Goal: Information Seeking & Learning: Learn about a topic

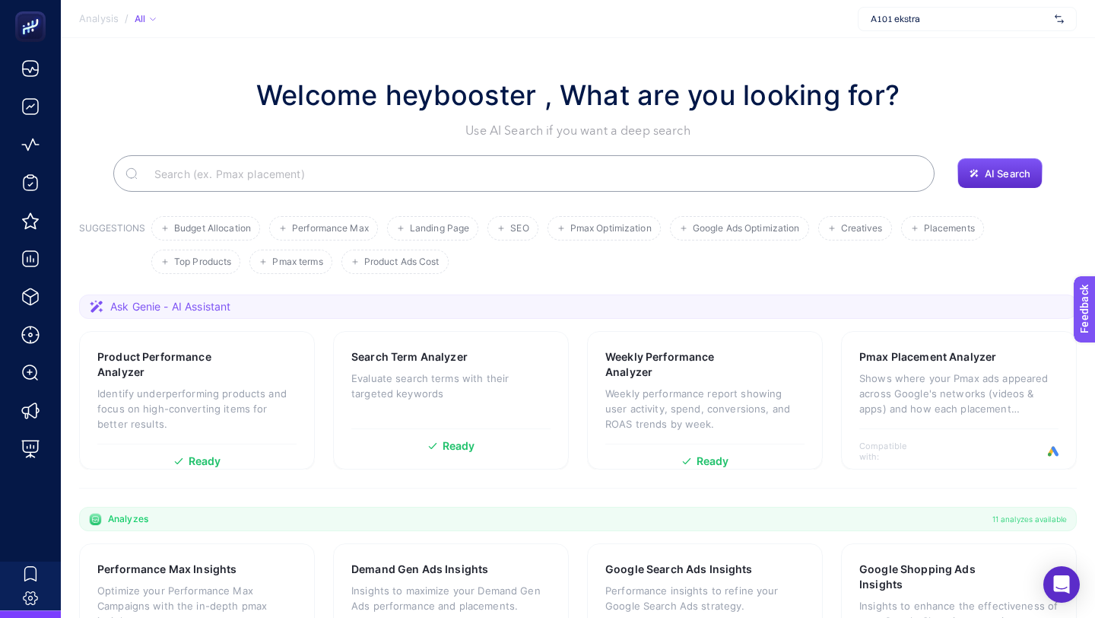
click at [875, 17] on span "A101 ekstra" at bounding box center [960, 19] width 178 height 12
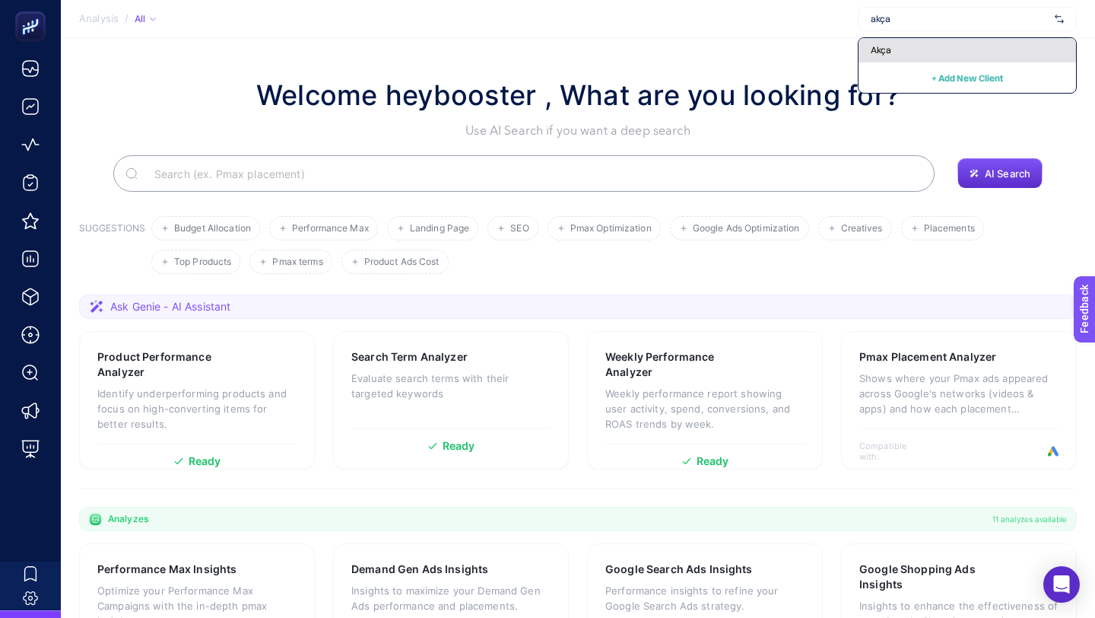
type input "akça"
click at [882, 41] on div "Akça" at bounding box center [968, 50] width 218 height 24
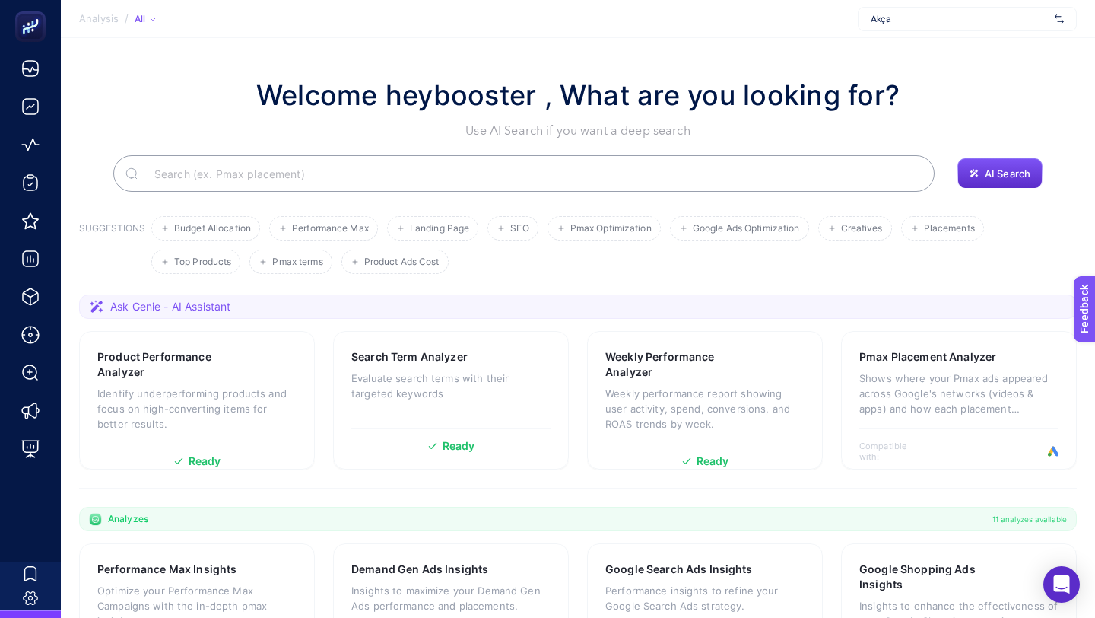
click at [352, 178] on input "Search" at bounding box center [532, 173] width 781 height 43
click at [426, 186] on input "Search" at bounding box center [532, 173] width 781 height 43
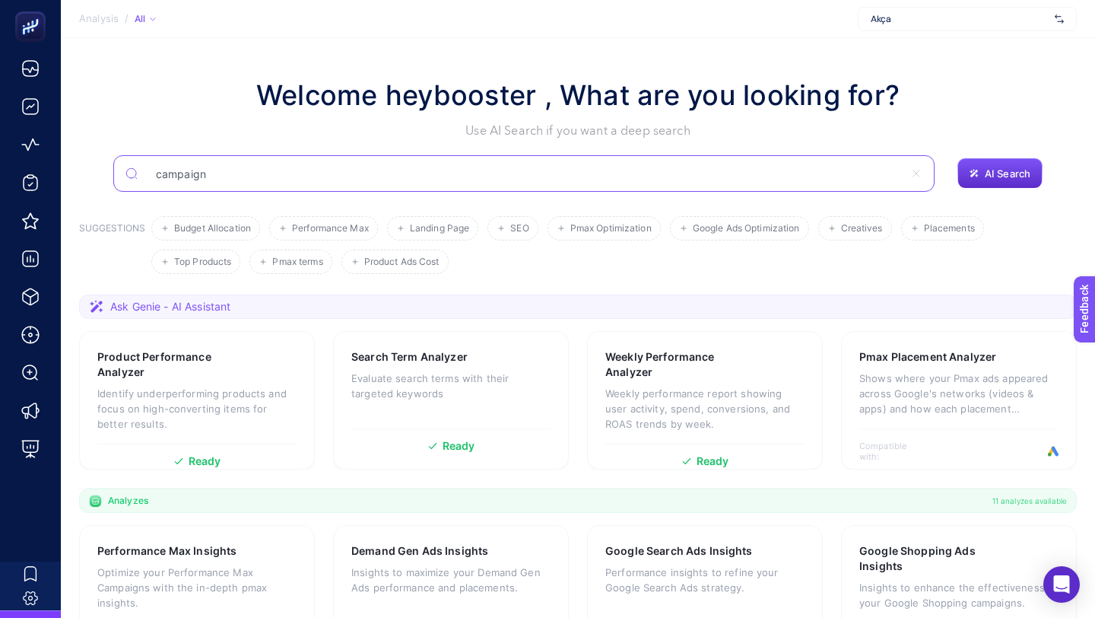
type input "campaign"
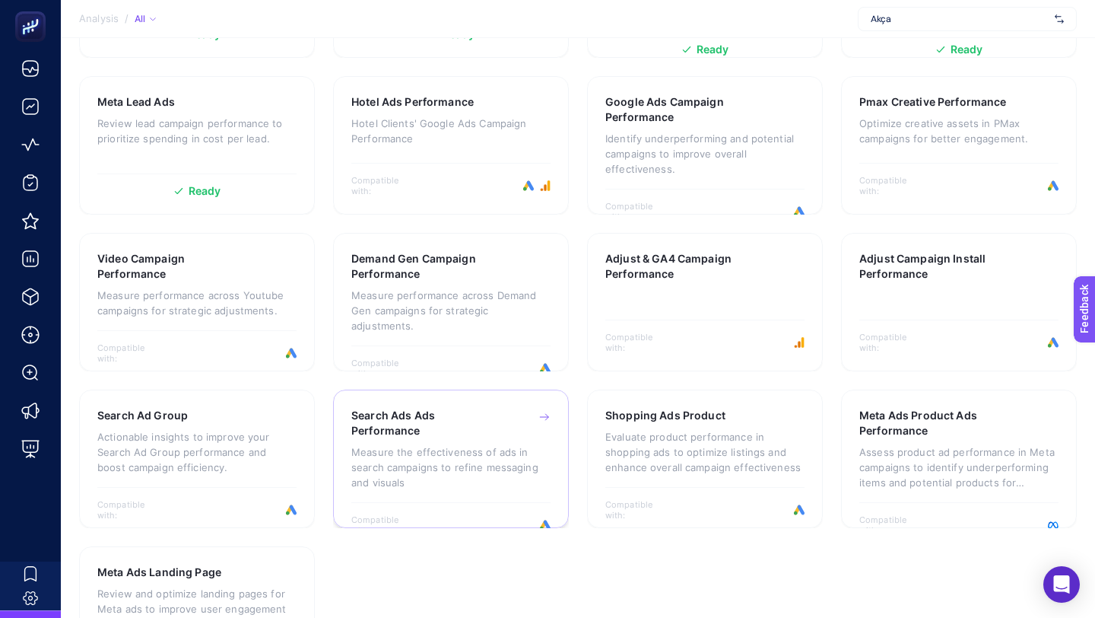
scroll to position [951, 0]
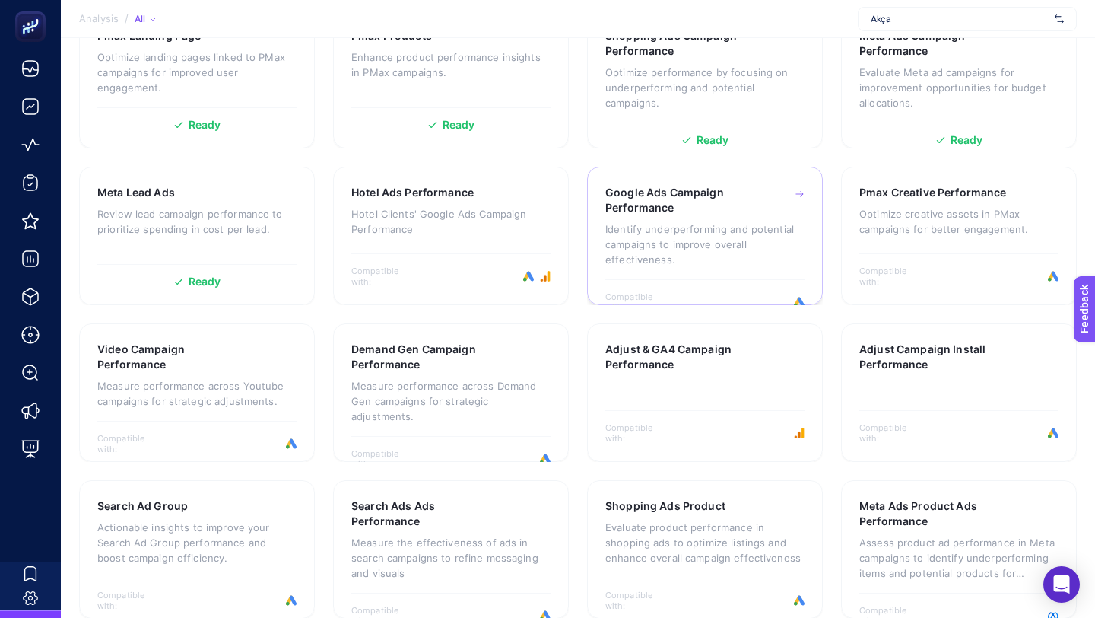
click at [685, 216] on div "Google Ads Campaign Performance Identify underperforming and potential campaign…" at bounding box center [705, 232] width 199 height 94
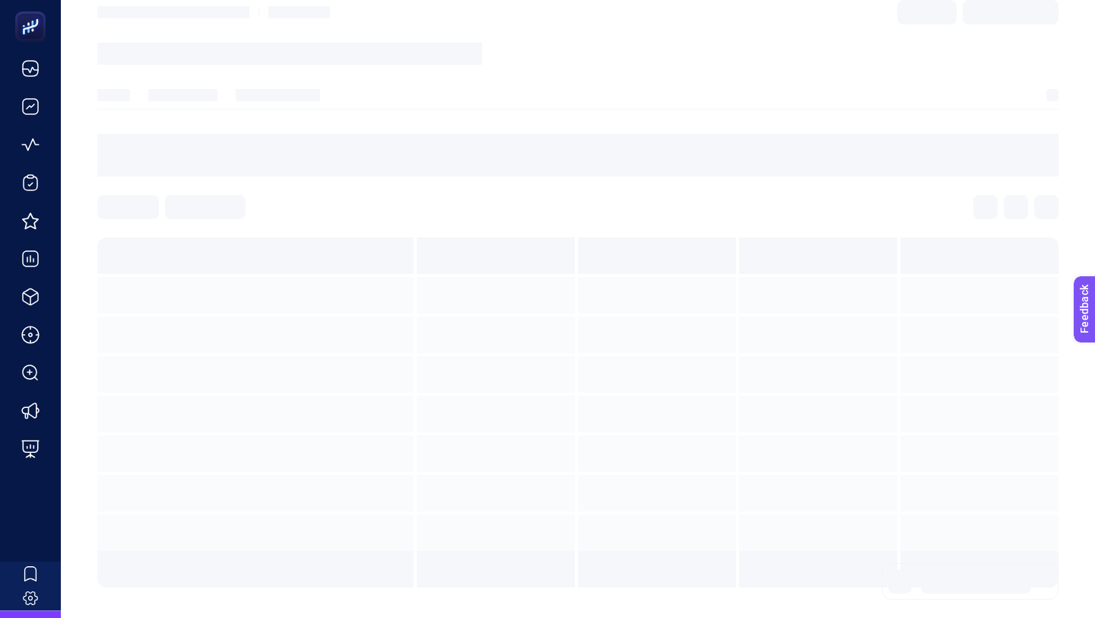
scroll to position [6, 0]
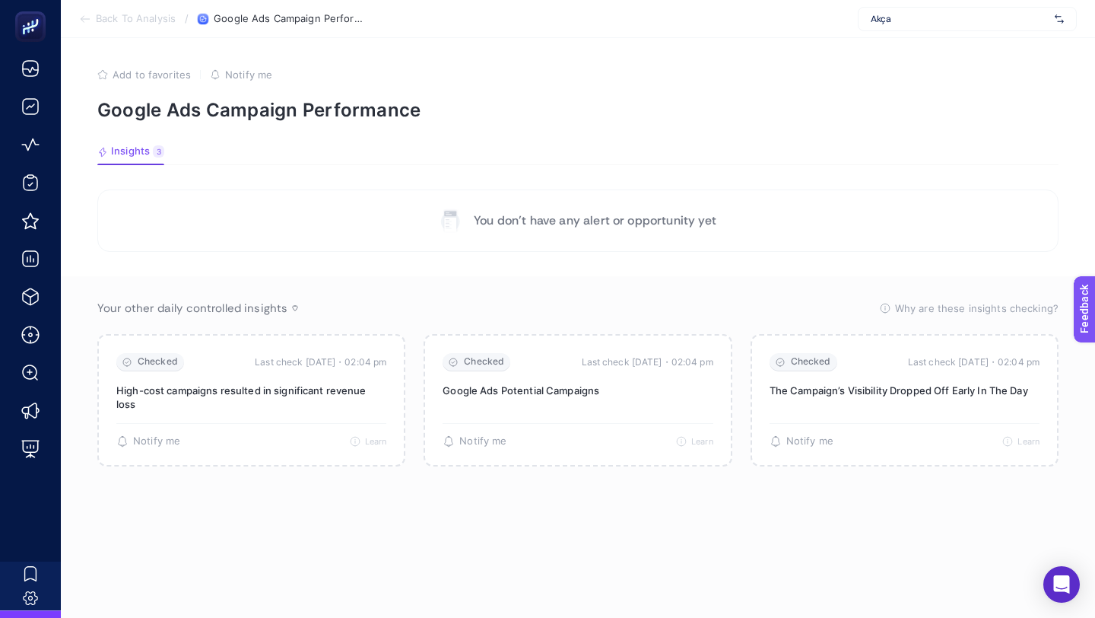
click at [892, 15] on span "Akça" at bounding box center [960, 19] width 178 height 12
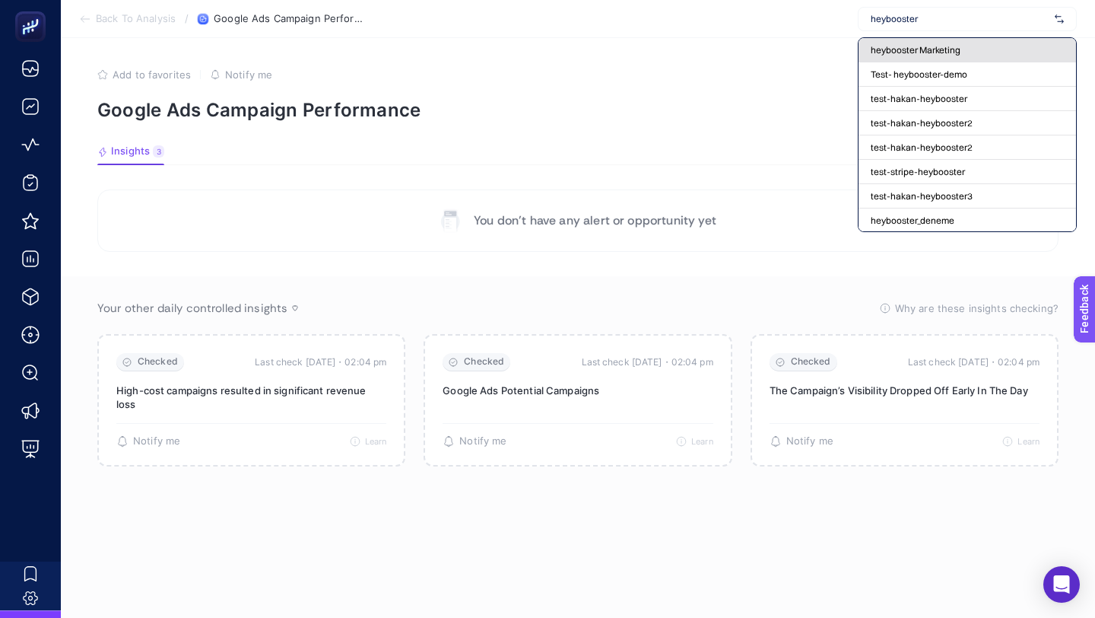
type input "heybooster"
click at [924, 56] on div "heybooster Marketing" at bounding box center [968, 50] width 218 height 24
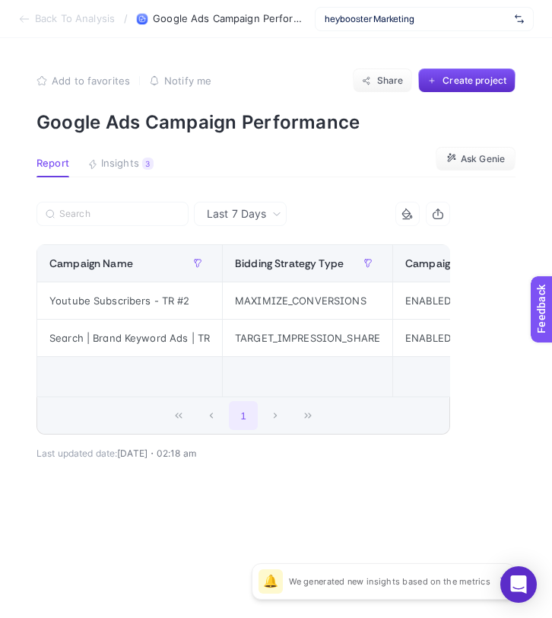
click at [445, 28] on div "heybooster Marketing" at bounding box center [424, 19] width 219 height 24
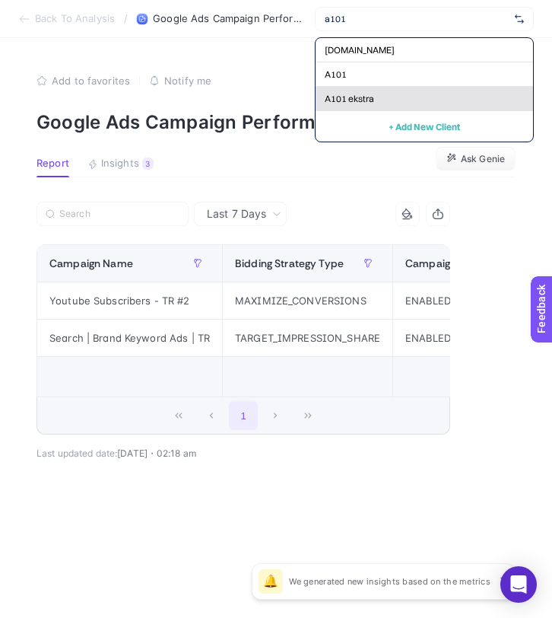
type input "a101"
click at [441, 100] on div "A101 ekstra" at bounding box center [425, 99] width 218 height 24
